Goal: Entertainment & Leisure: Consume media (video, audio)

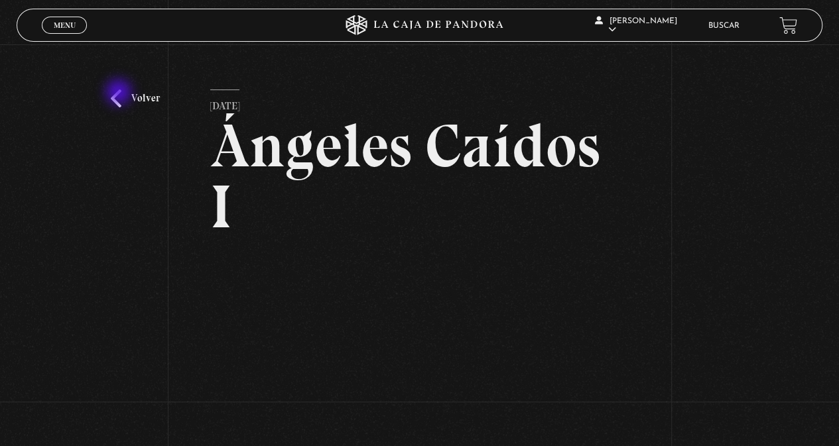
click at [120, 94] on link "Volver" at bounding box center [135, 99] width 49 height 18
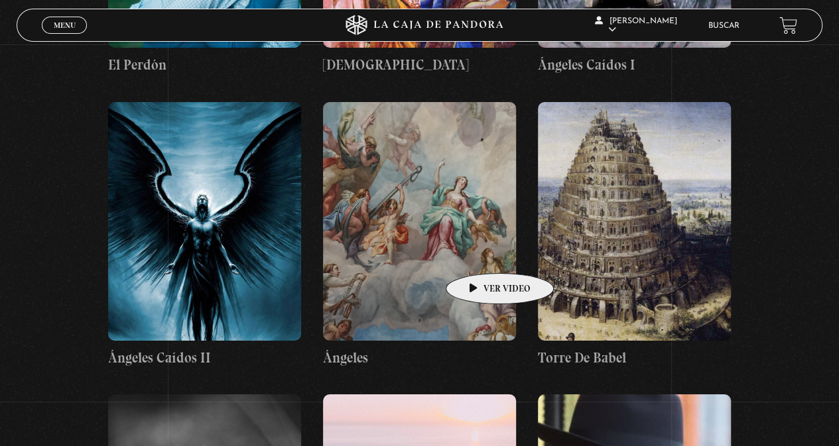
scroll to position [9684, 0]
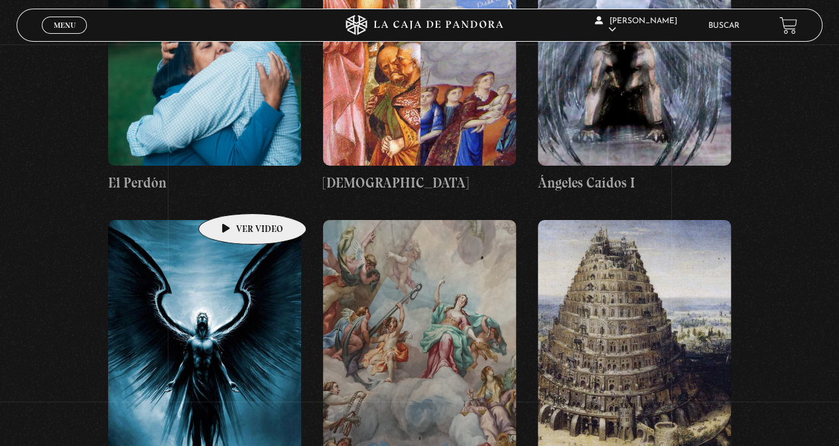
click at [225, 220] on figure at bounding box center [204, 339] width 193 height 239
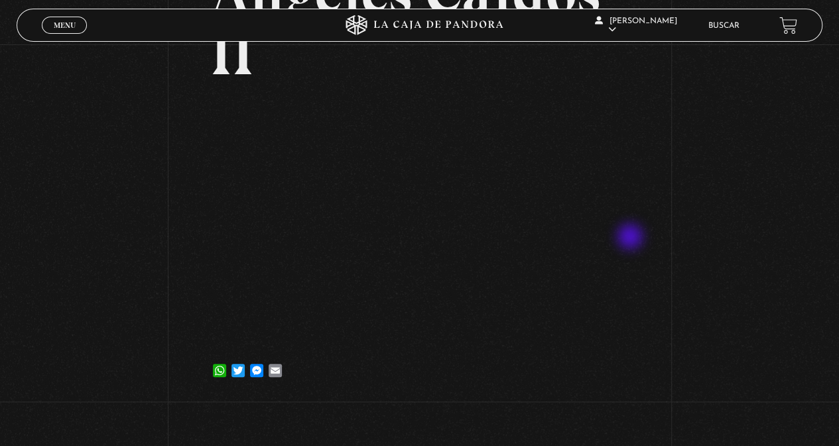
scroll to position [133, 0]
